Goal: Information Seeking & Learning: Learn about a topic

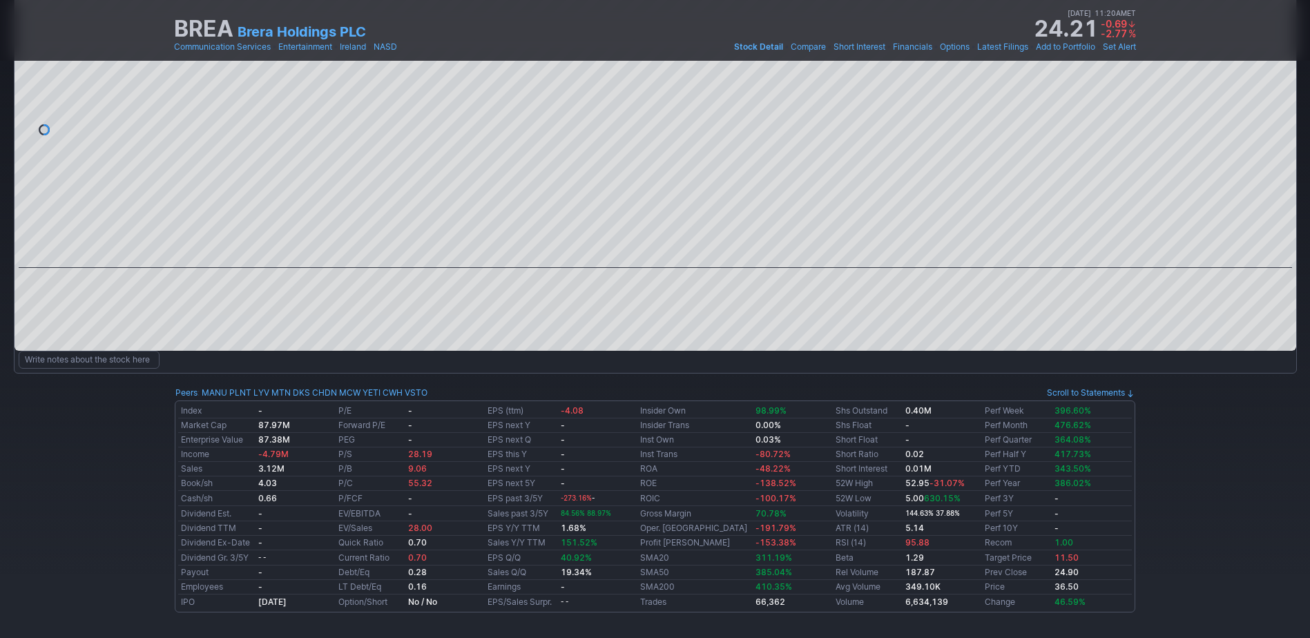
scroll to position [5, 0]
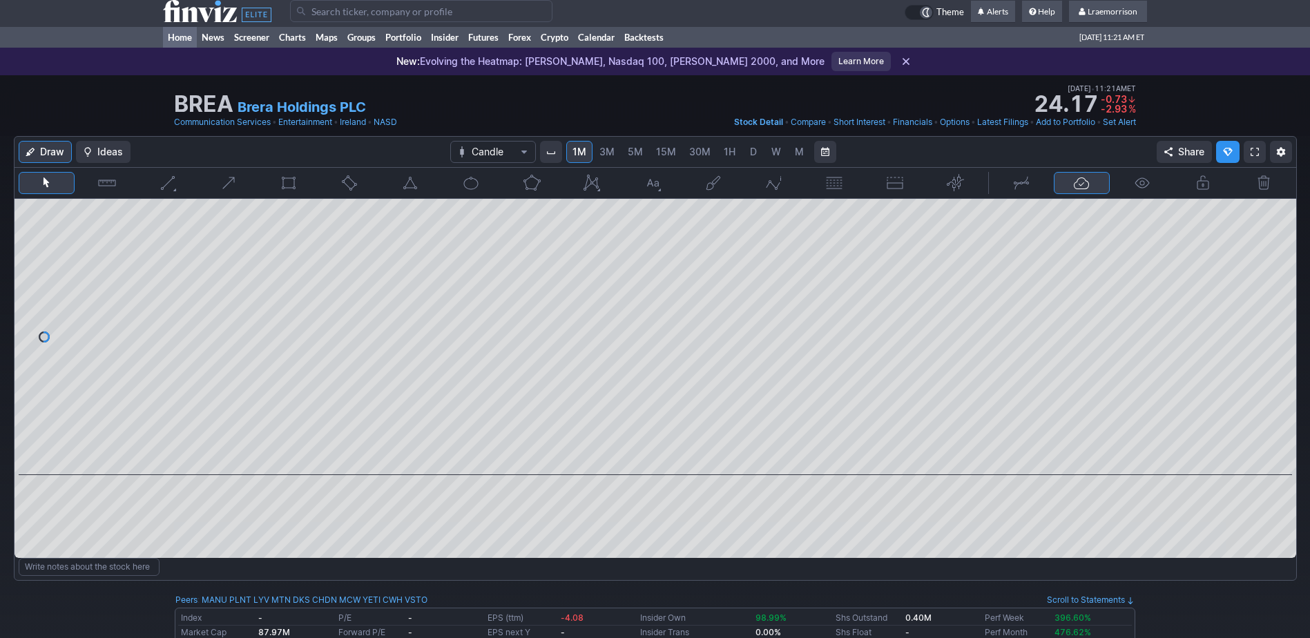
click at [178, 38] on link "Home" at bounding box center [180, 37] width 34 height 21
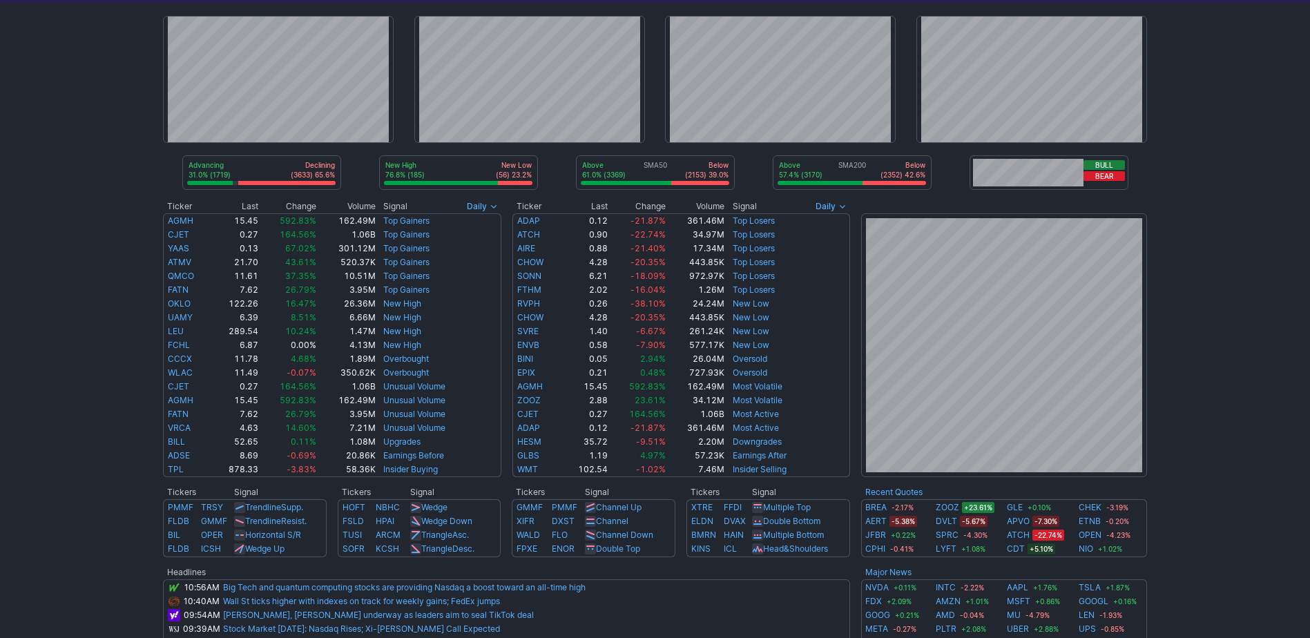
scroll to position [138, 0]
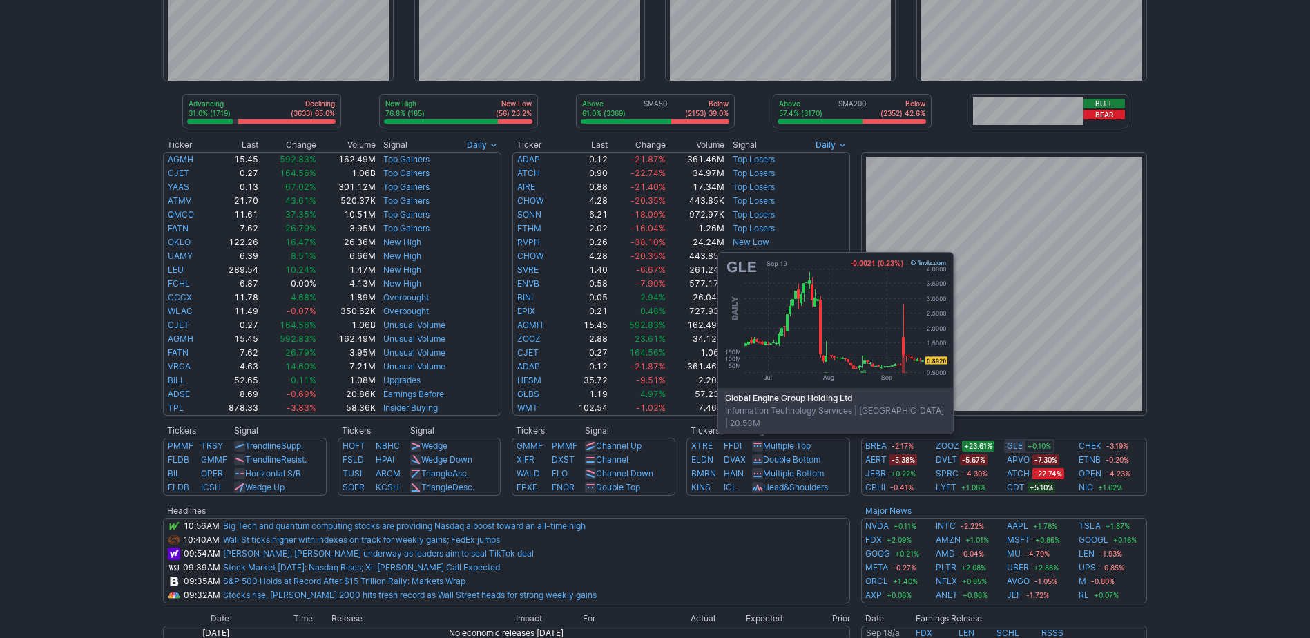
click at [1014, 442] on link "GLE" at bounding box center [1015, 446] width 16 height 14
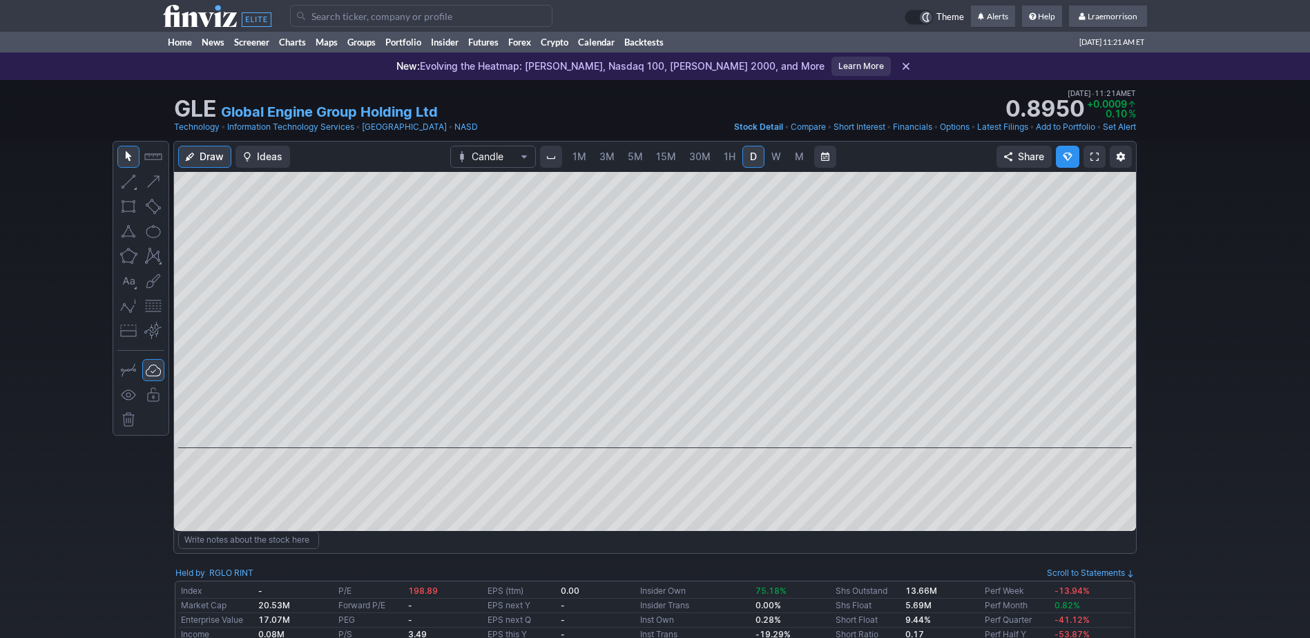
click at [583, 159] on span "1M" at bounding box center [580, 157] width 14 height 12
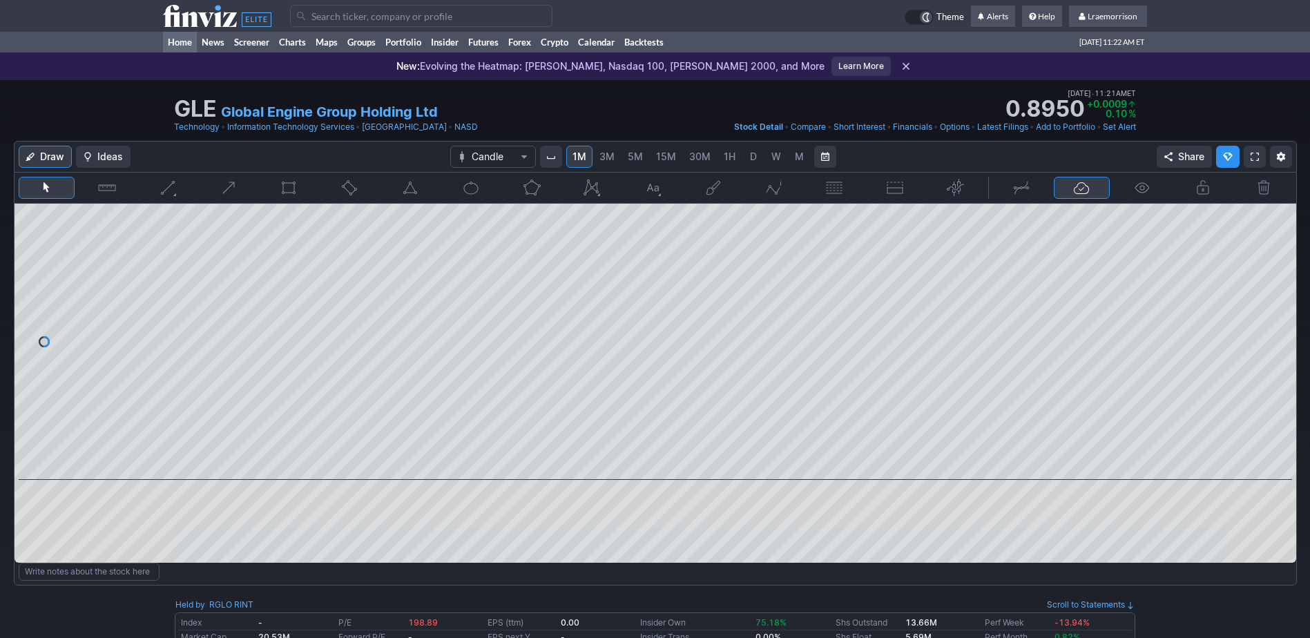
click at [180, 37] on link "Home" at bounding box center [180, 42] width 34 height 21
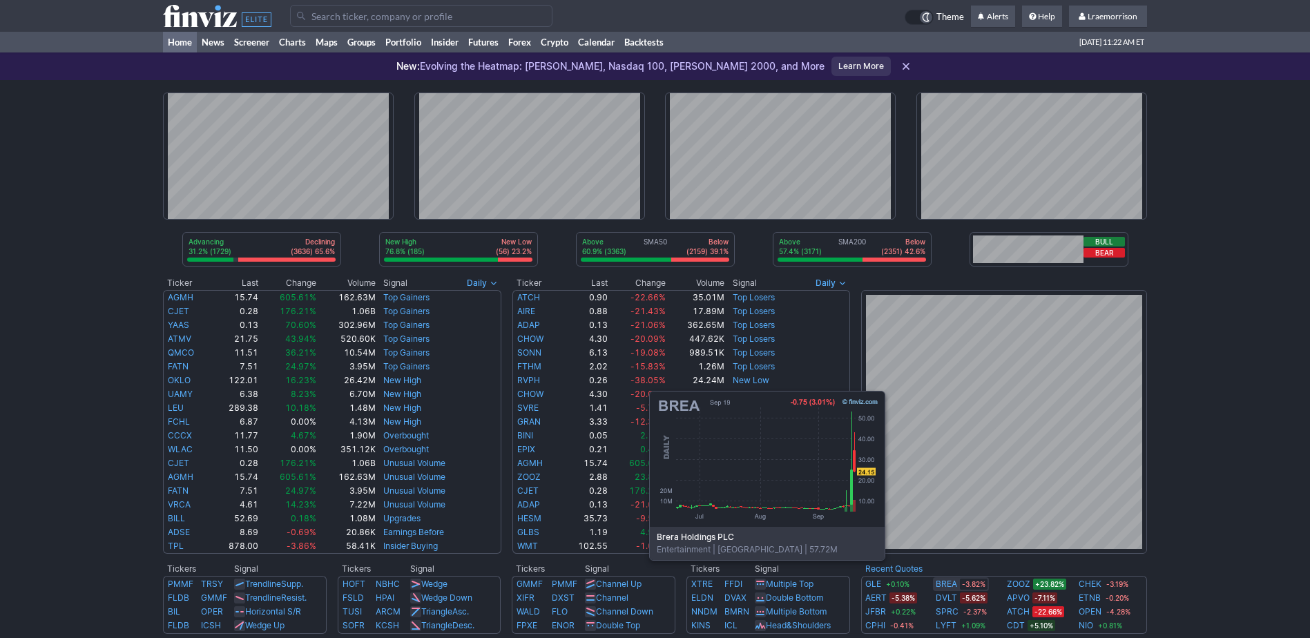
click at [946, 581] on link "BREA" at bounding box center [946, 584] width 21 height 14
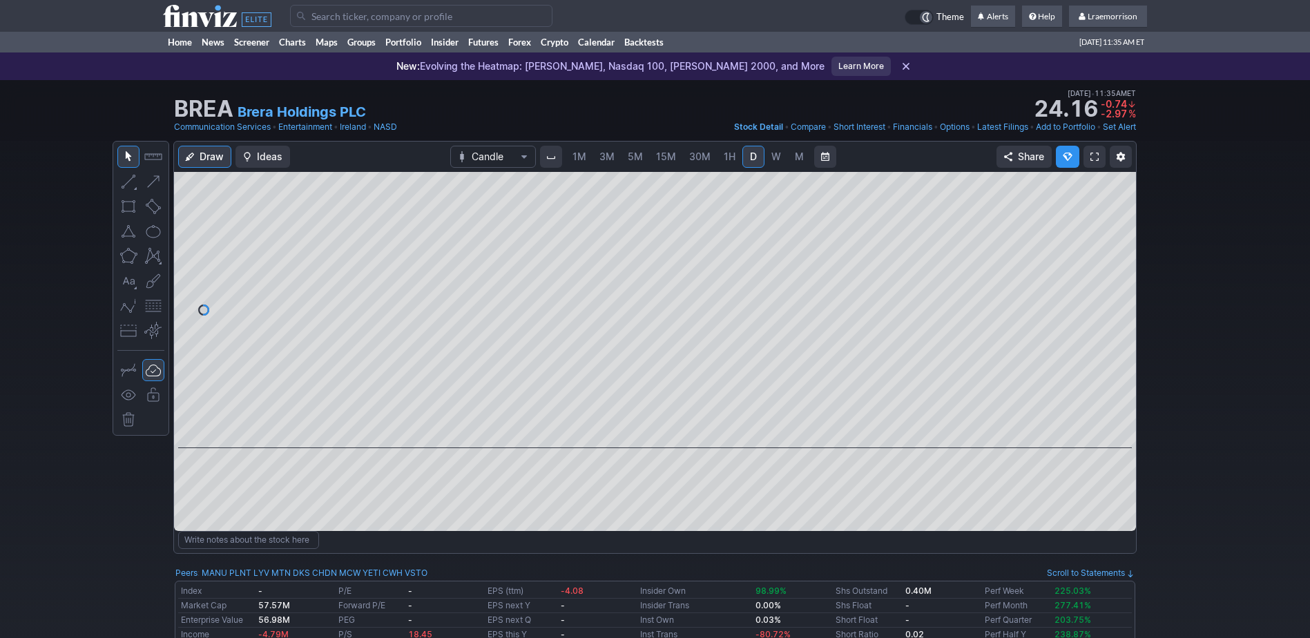
click at [577, 157] on span "1M" at bounding box center [580, 157] width 14 height 12
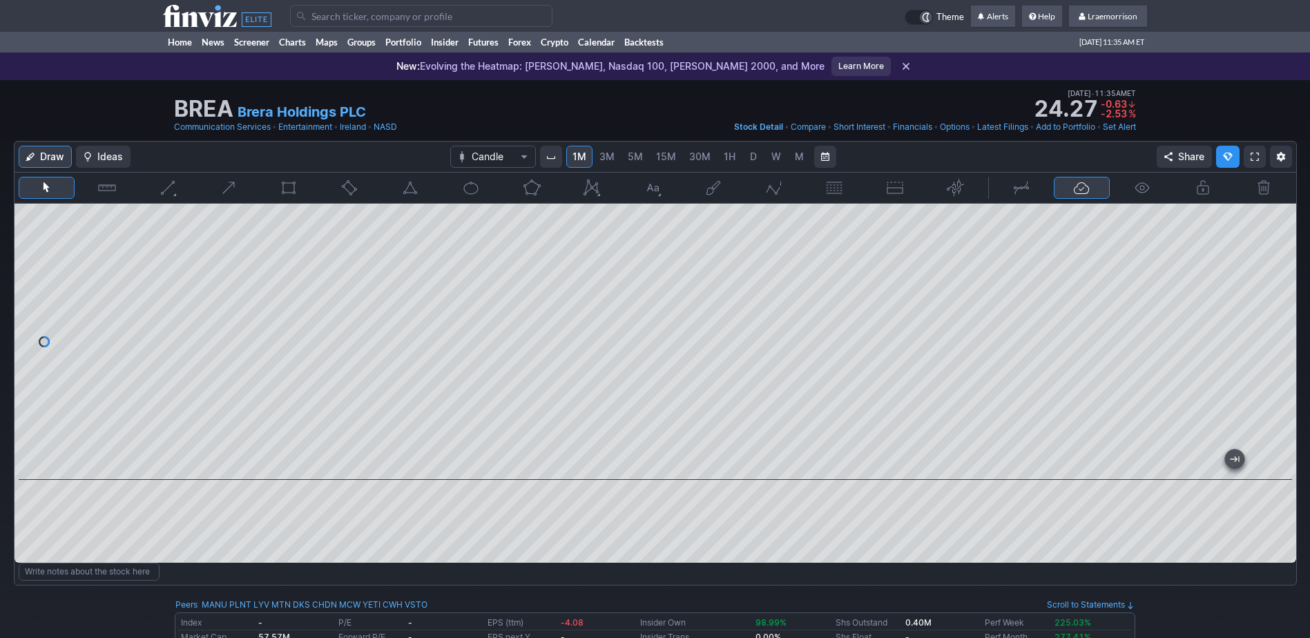
click at [799, 154] on span "M" at bounding box center [799, 157] width 9 height 12
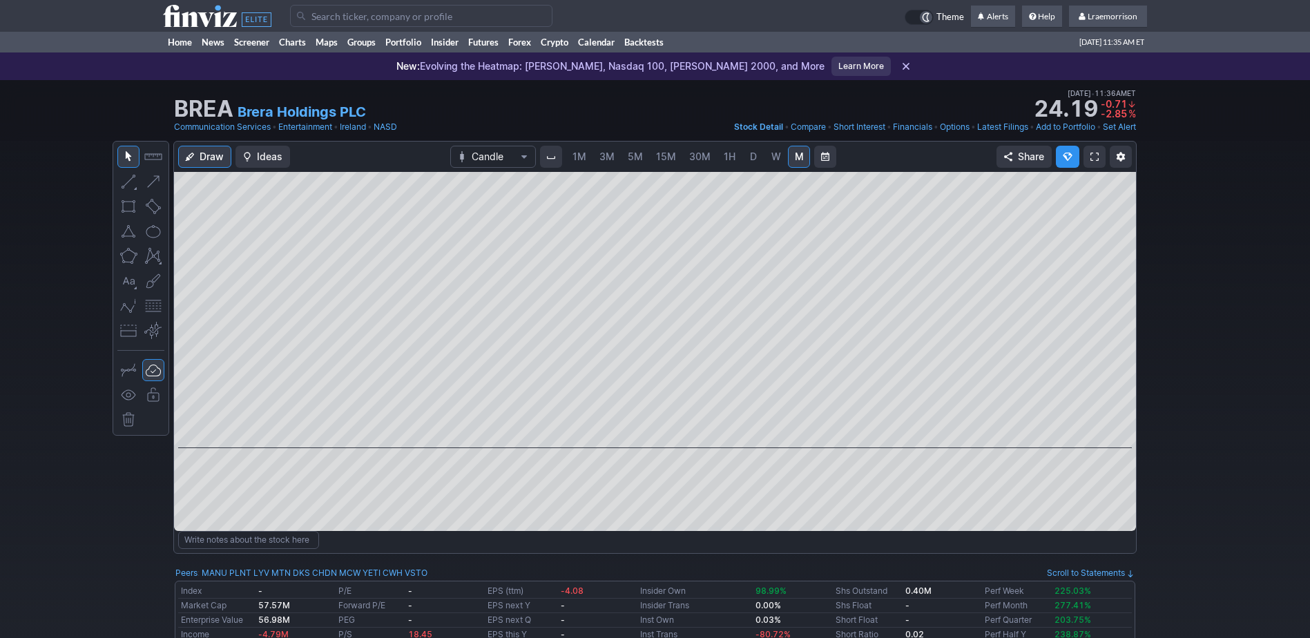
click at [584, 153] on span "1M" at bounding box center [580, 157] width 14 height 12
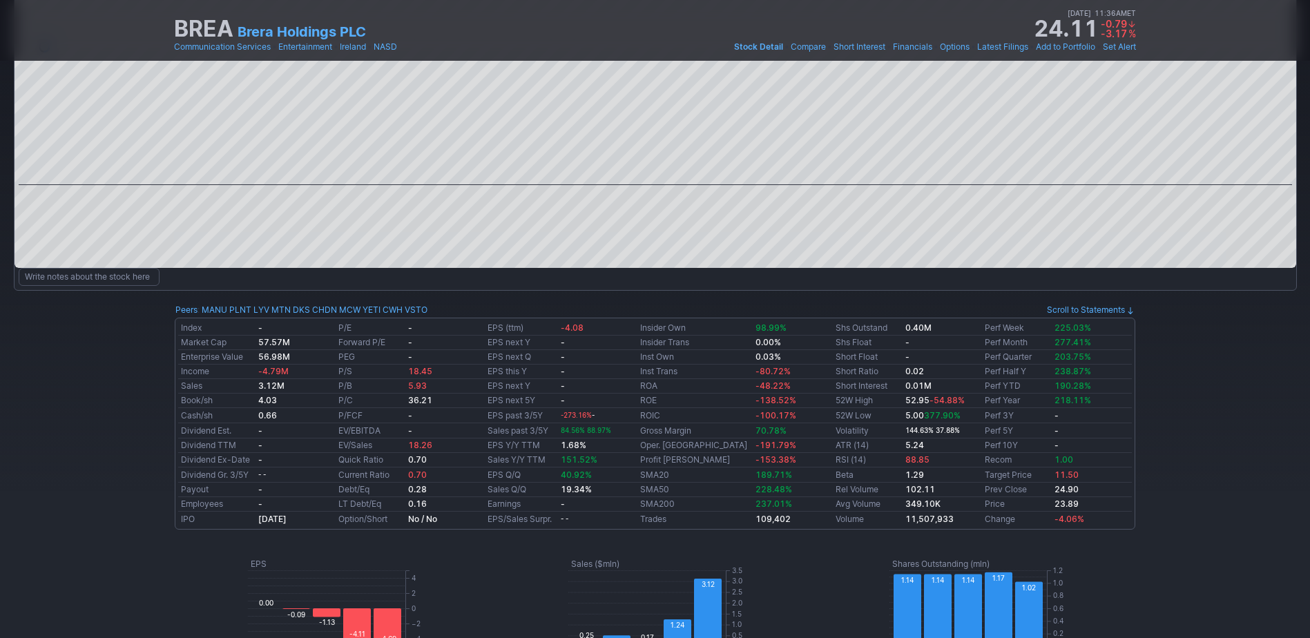
scroll to position [276, 0]
